Goal: Check status: Check status

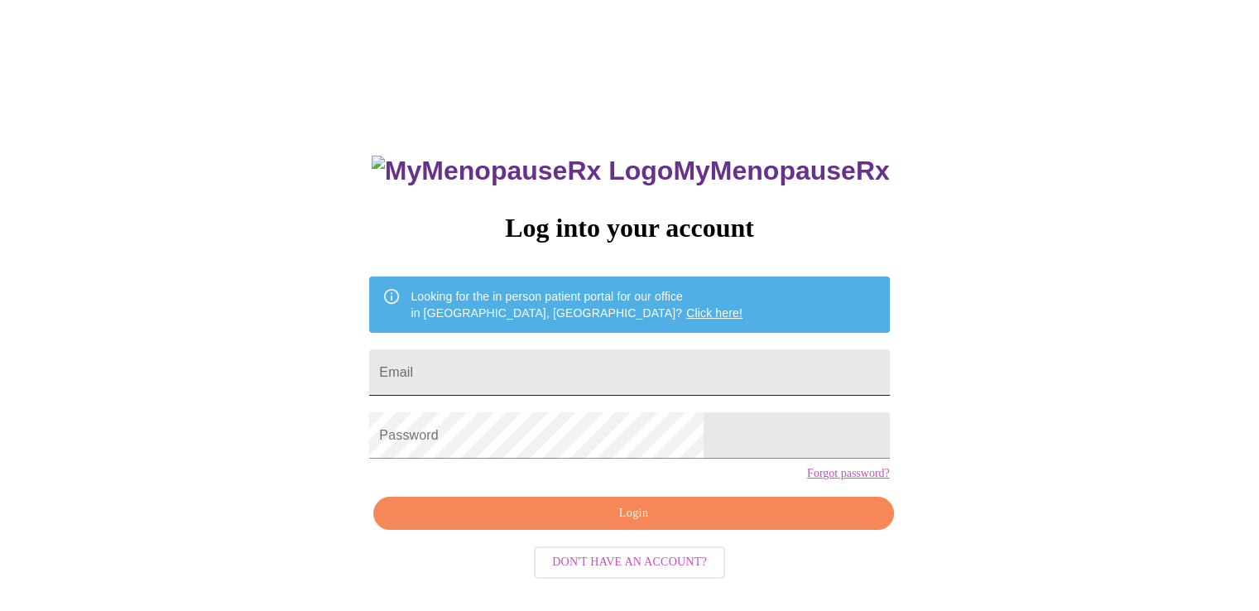
click at [599, 354] on input "Email" at bounding box center [629, 372] width 520 height 46
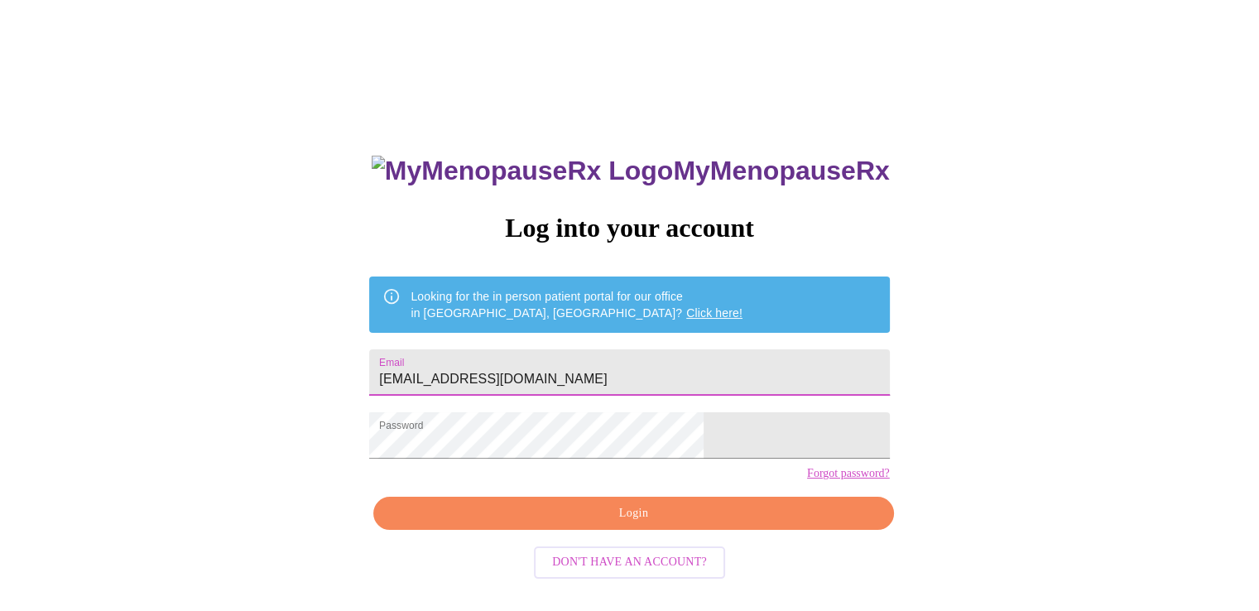
click at [569, 385] on input "[EMAIL_ADDRESS][DOMAIN_NAME]" at bounding box center [629, 372] width 520 height 46
type input "[EMAIL_ADDRESS][DOMAIN_NAME]"
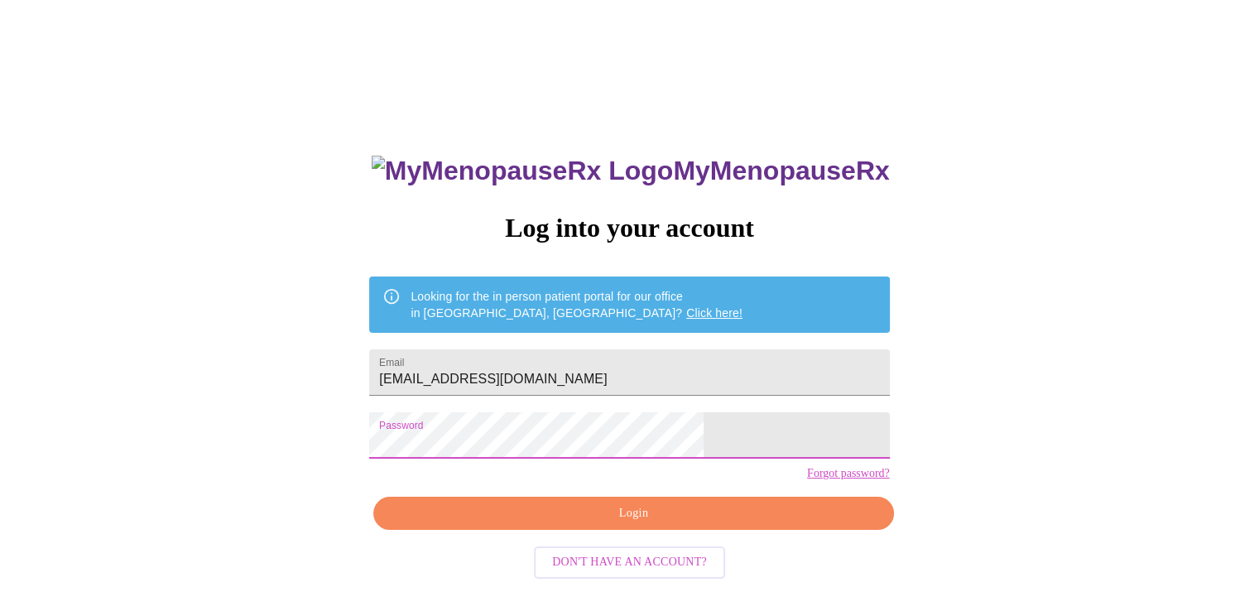
click at [439, 450] on div "MyMenopauseRx Log into your account Looking for the in person patient portal fo…" at bounding box center [630, 373] width 1246 height 733
click at [642, 524] on span "Login" at bounding box center [633, 513] width 482 height 21
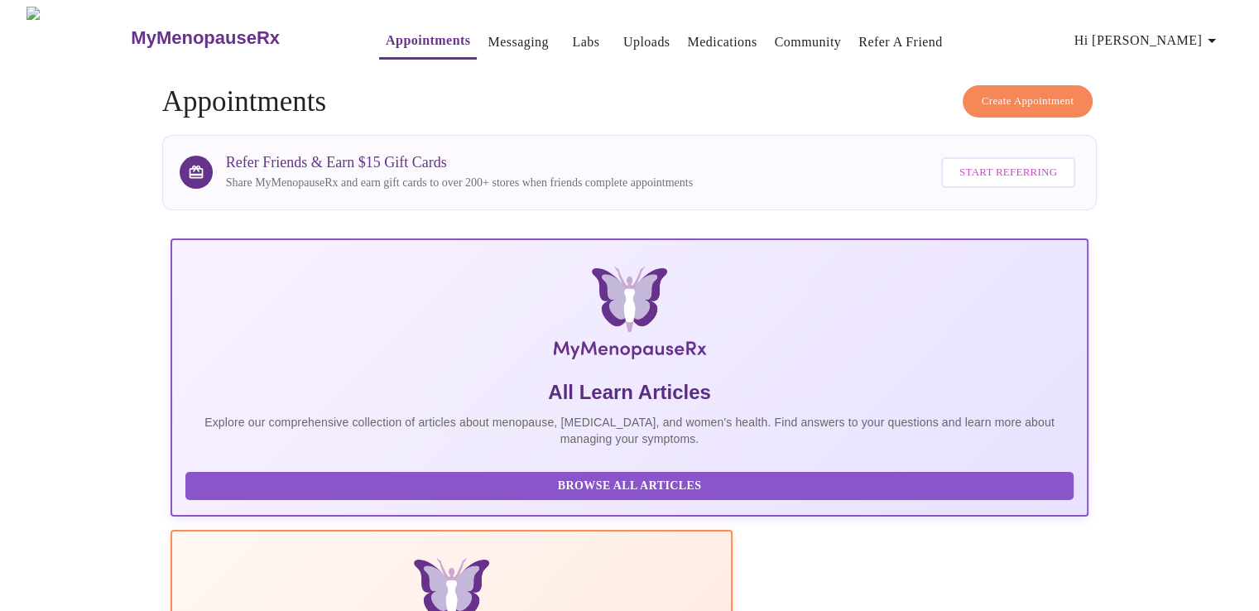
click at [623, 36] on link "Uploads" at bounding box center [646, 42] width 47 height 23
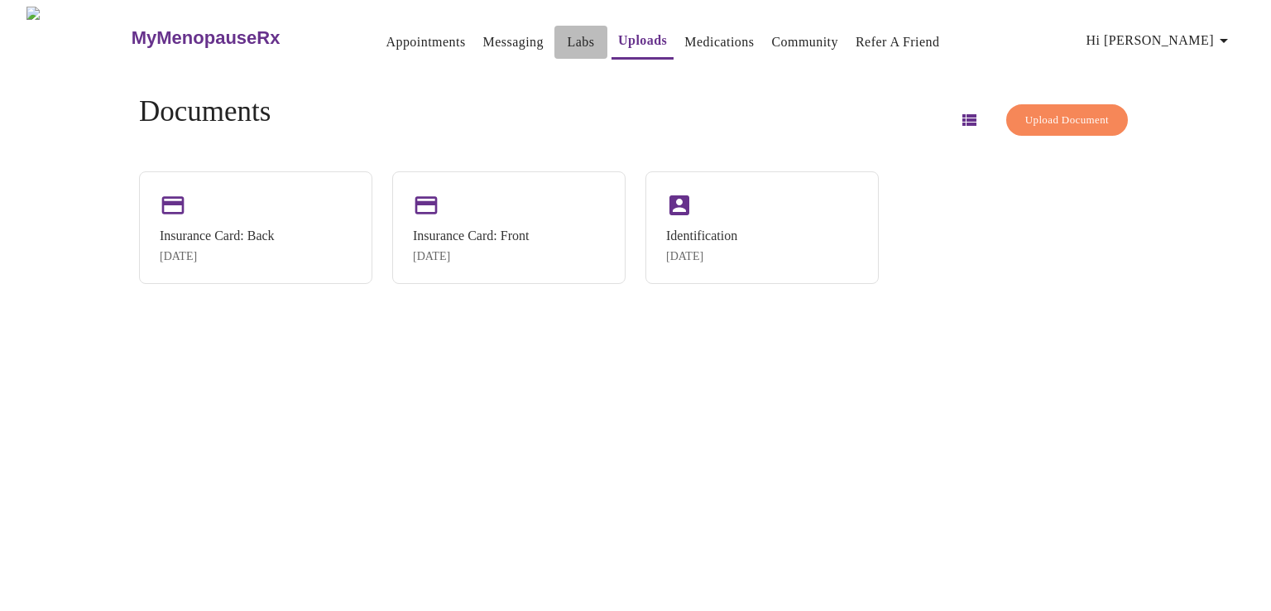
click at [568, 31] on link "Labs" at bounding box center [581, 42] width 27 height 23
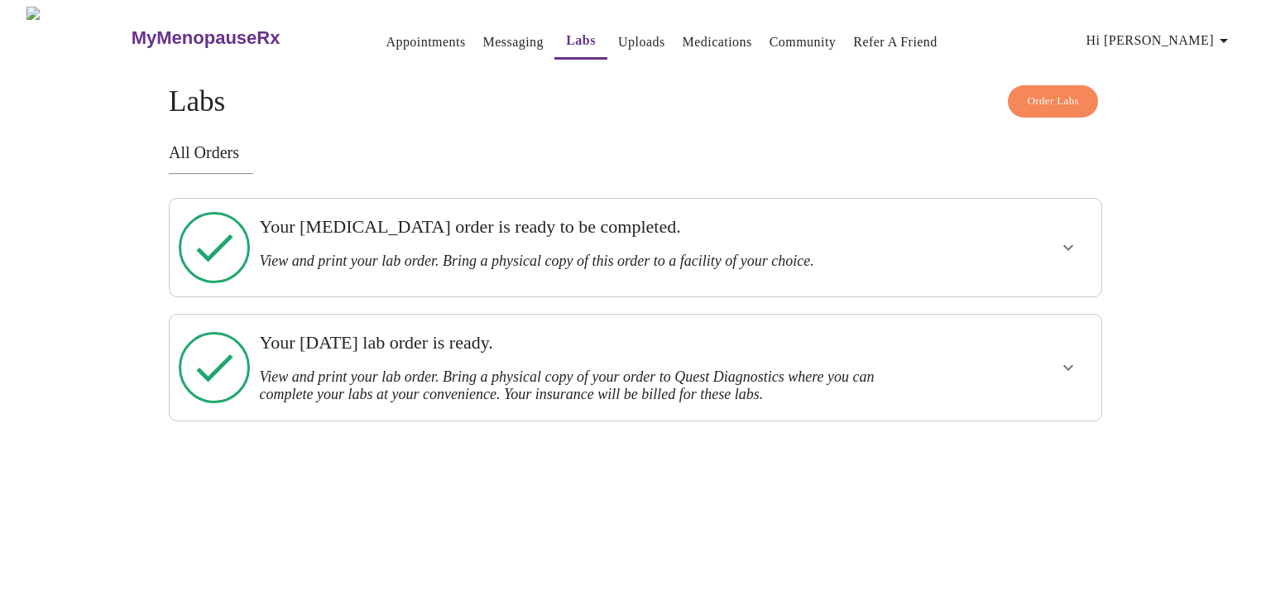
click at [404, 37] on link "Appointments" at bounding box center [425, 42] width 79 height 23
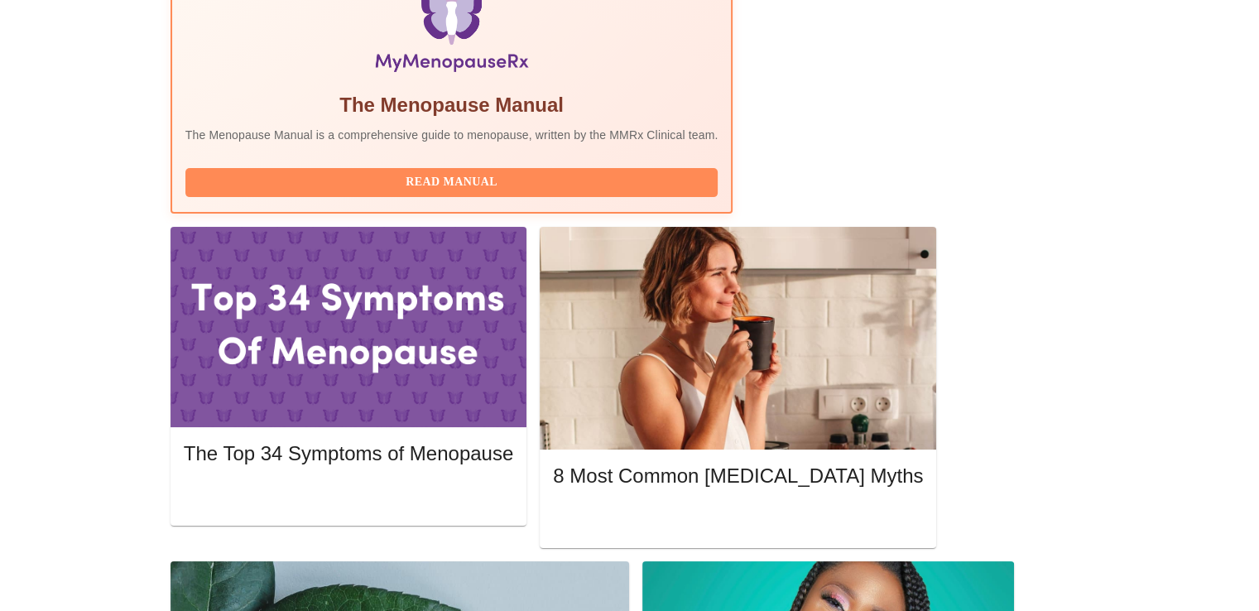
scroll to position [579, 0]
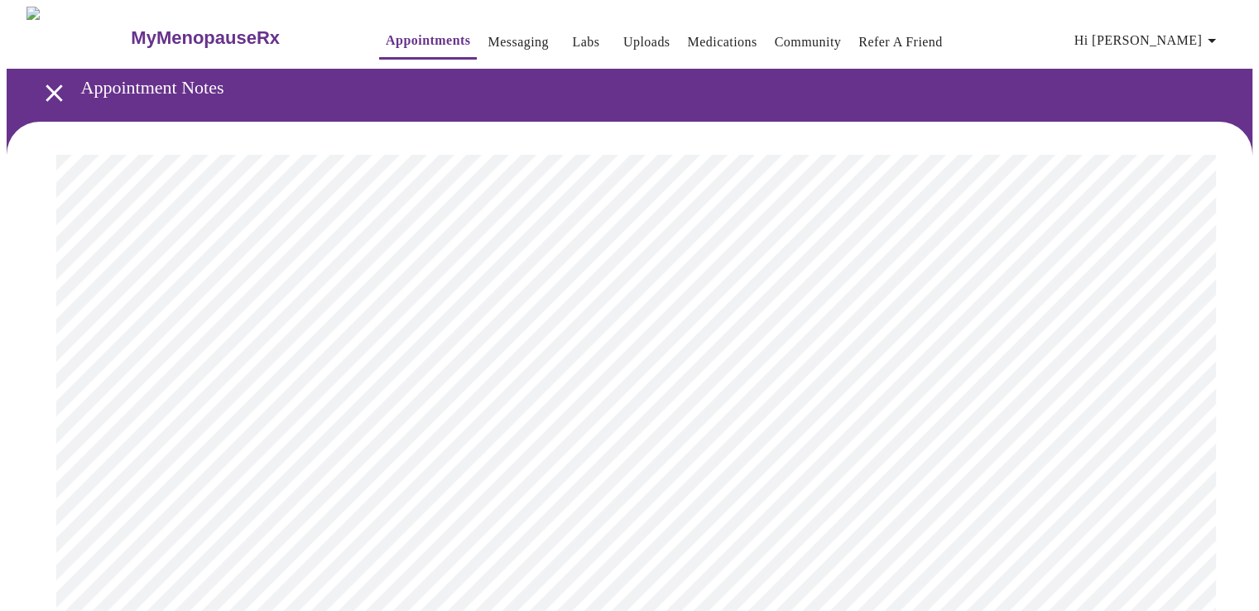
click at [40, 81] on icon "open drawer" at bounding box center [54, 93] width 29 height 29
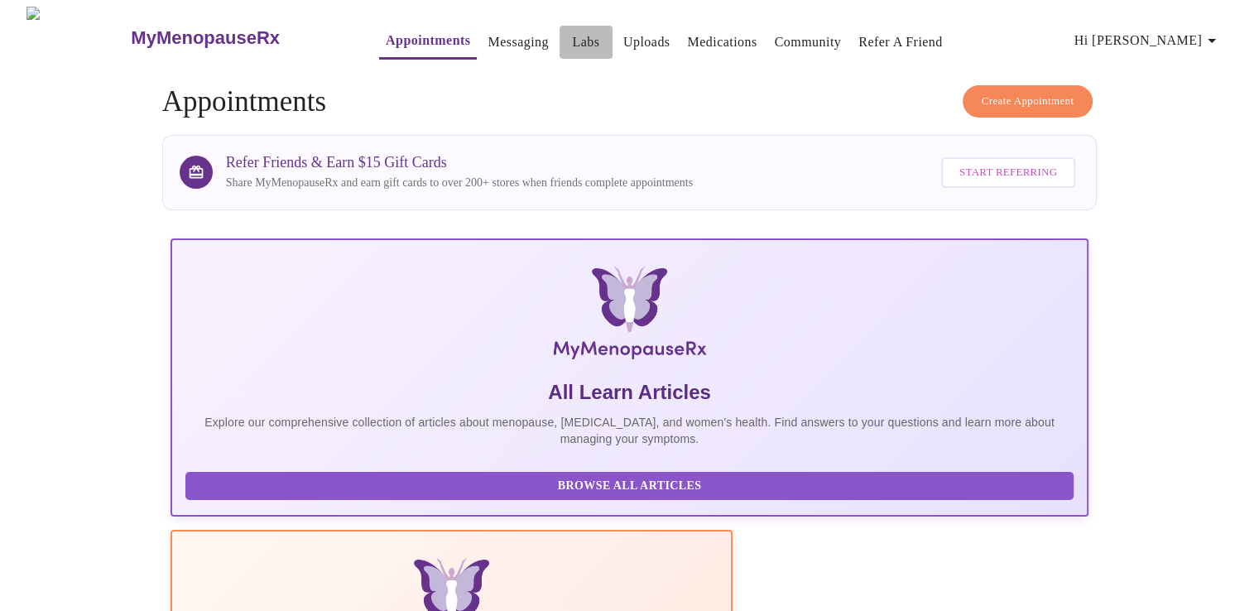
click at [572, 34] on link "Labs" at bounding box center [585, 42] width 27 height 23
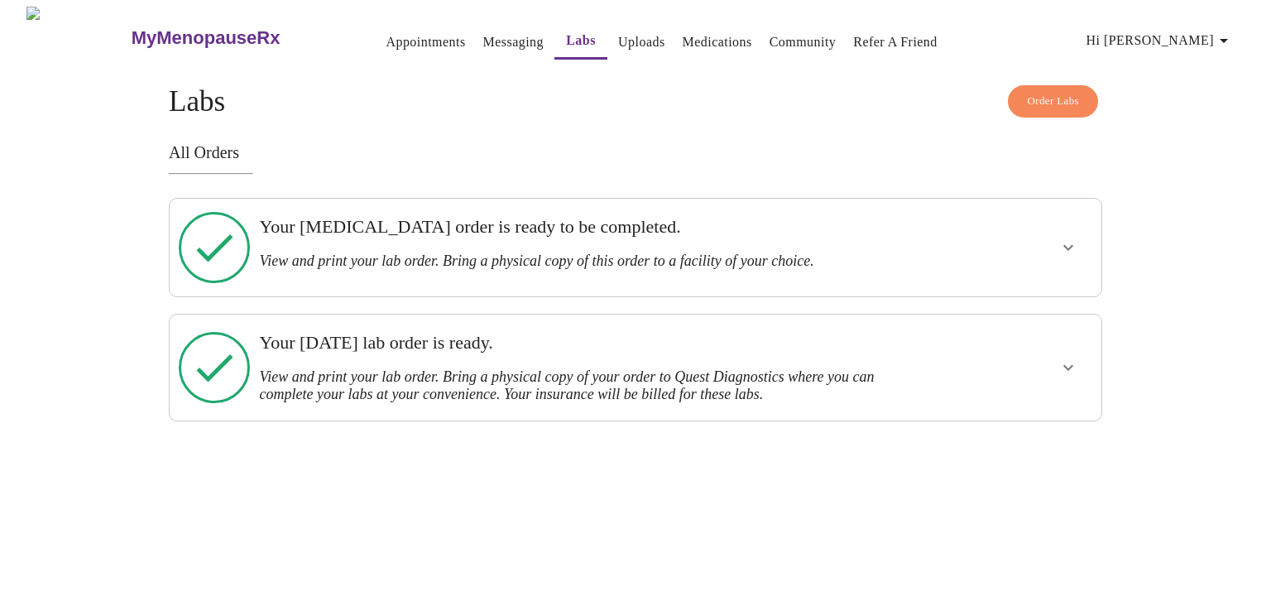
click at [1073, 358] on icon "show more" at bounding box center [1069, 368] width 20 height 20
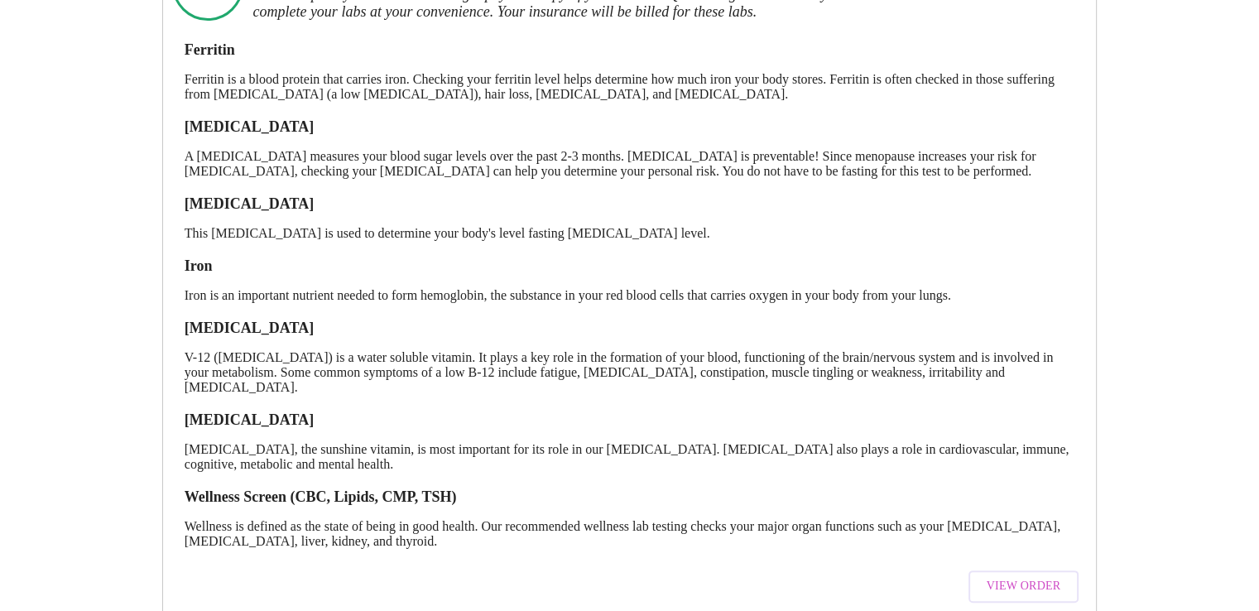
scroll to position [424, 0]
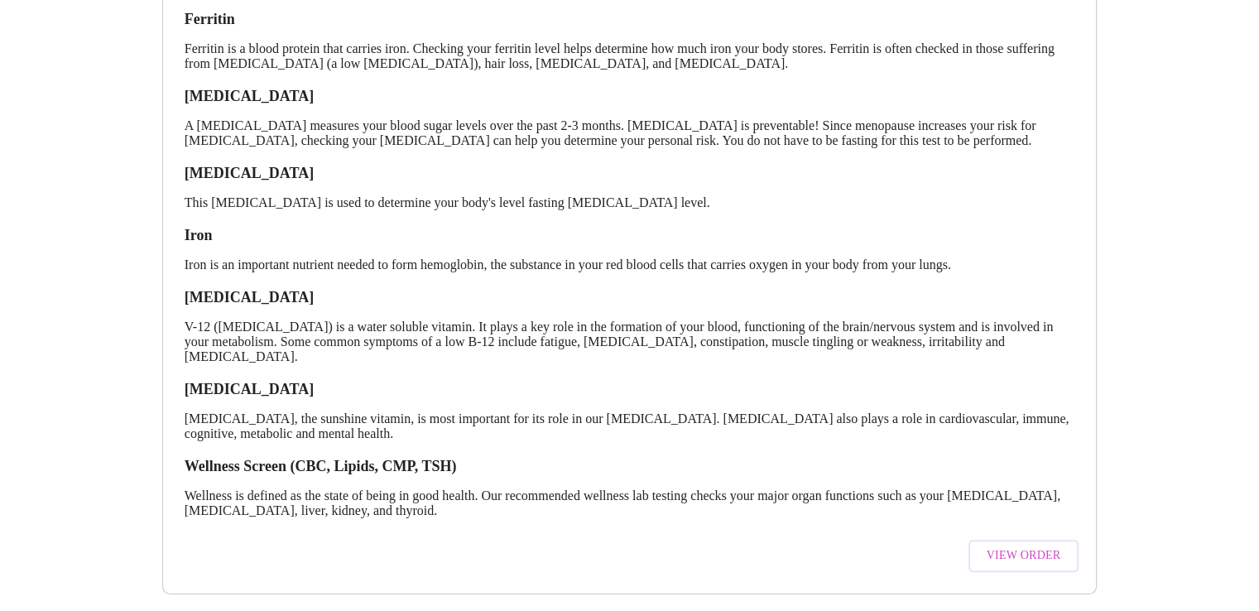
click at [1003, 545] on span "View Order" at bounding box center [1024, 555] width 74 height 21
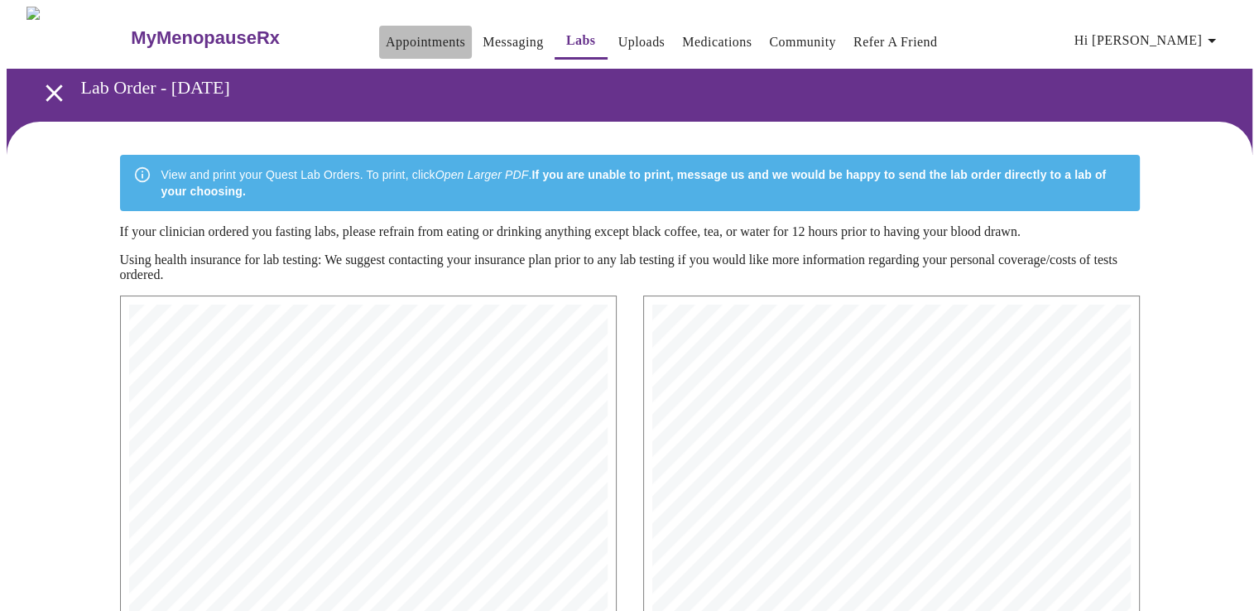
click at [386, 31] on link "Appointments" at bounding box center [425, 42] width 79 height 23
